Goal: Task Accomplishment & Management: Manage account settings

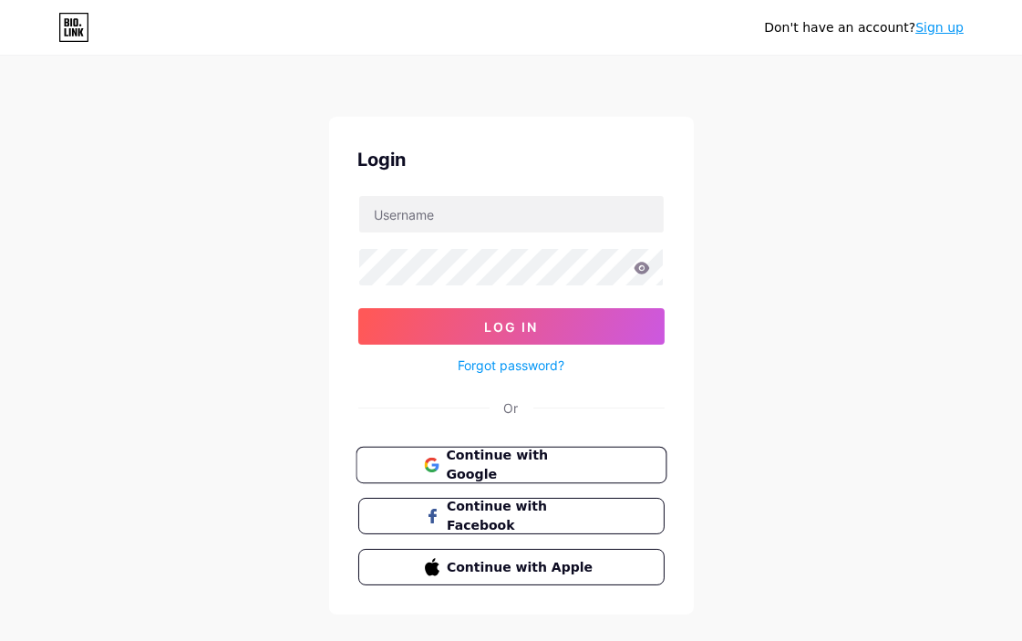
click at [531, 469] on span "Continue with Google" at bounding box center [522, 465] width 152 height 39
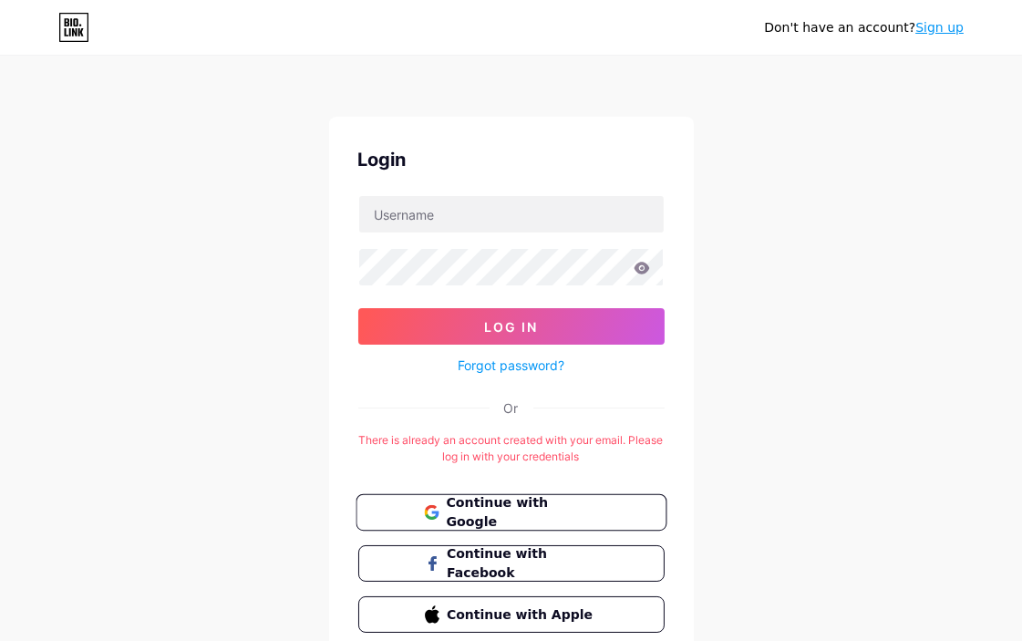
click at [481, 510] on span "Continue with Google" at bounding box center [522, 512] width 152 height 39
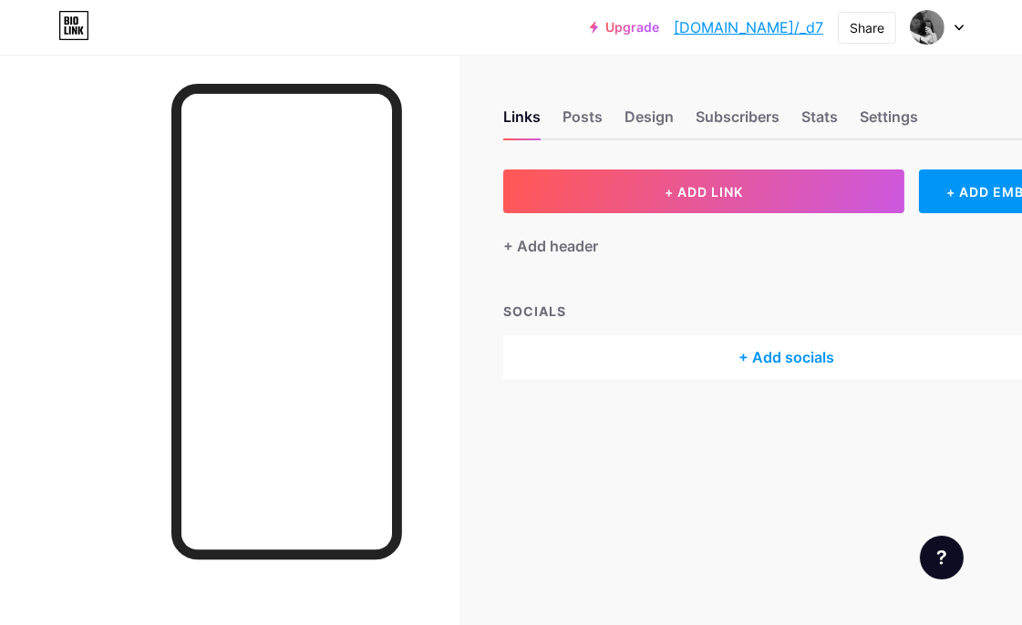
click at [955, 27] on icon at bounding box center [958, 28] width 9 height 6
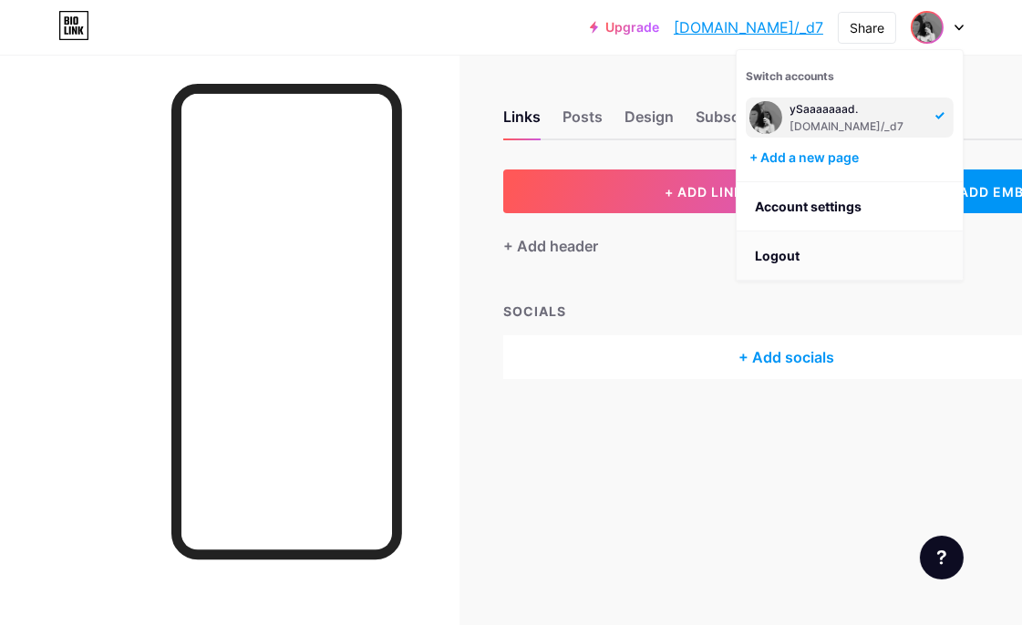
click at [790, 242] on li "Logout" at bounding box center [850, 256] width 226 height 49
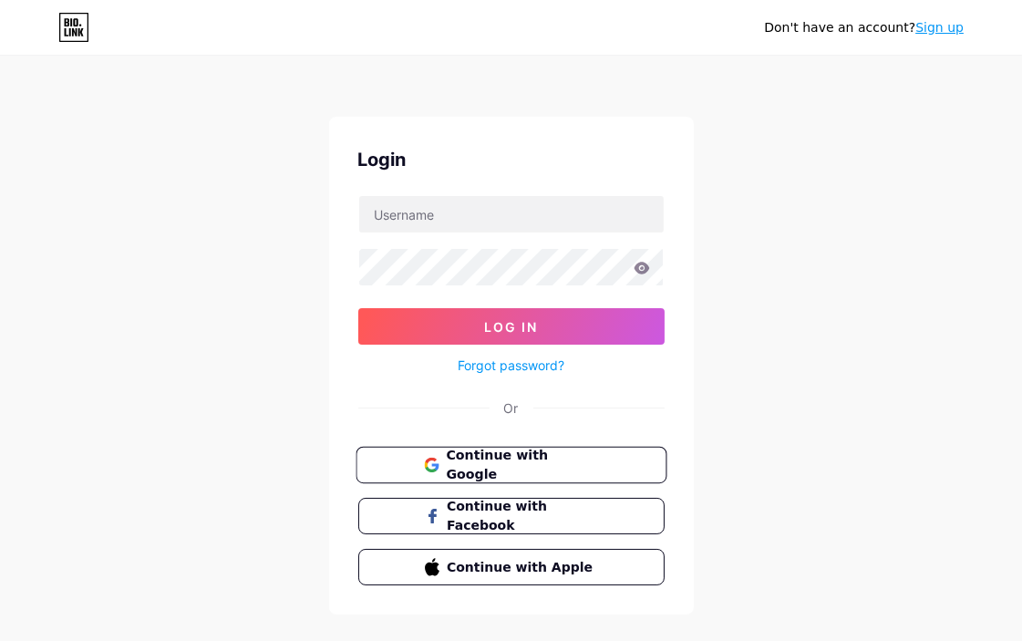
click at [512, 459] on span "Continue with Google" at bounding box center [522, 465] width 152 height 39
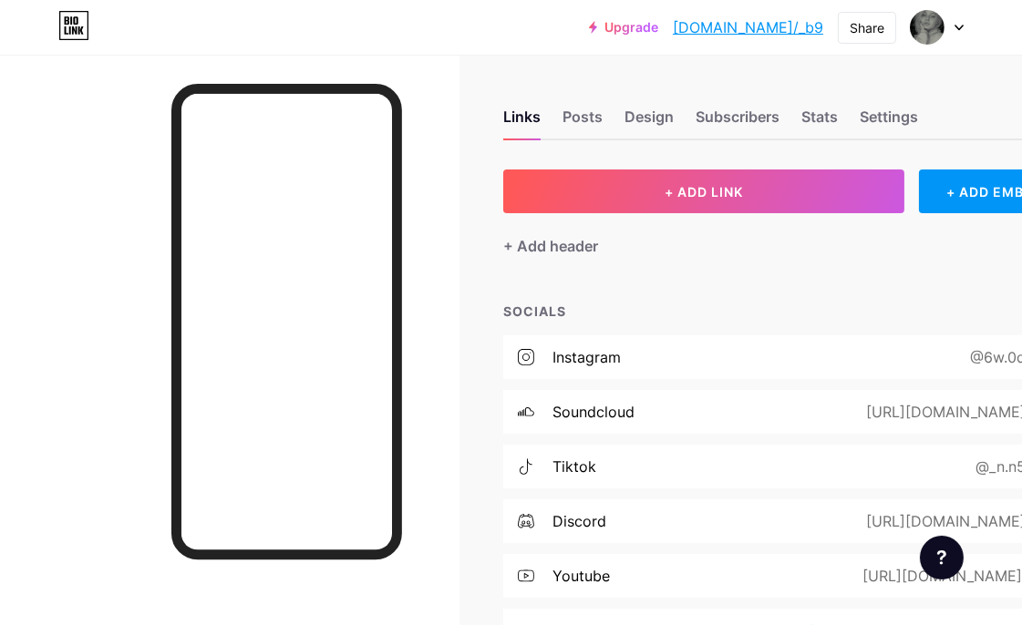
click at [798, 32] on link "[DOMAIN_NAME]/_b9" at bounding box center [748, 27] width 150 height 22
